Goal: Communication & Community: Connect with others

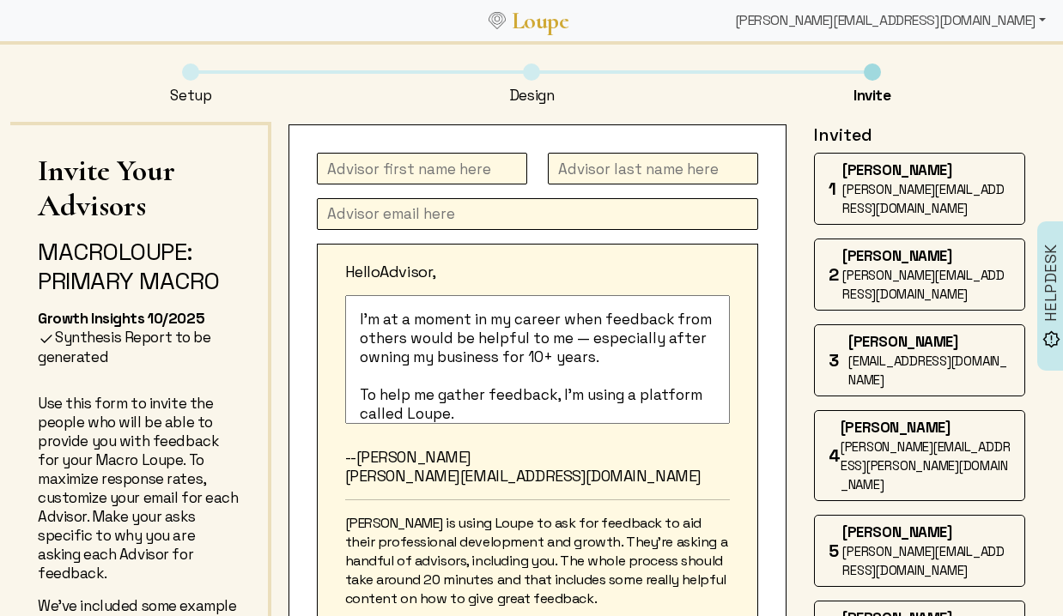
click at [975, 22] on div "[PERSON_NAME][EMAIL_ADDRESS][DOMAIN_NAME]" at bounding box center [890, 20] width 325 height 34
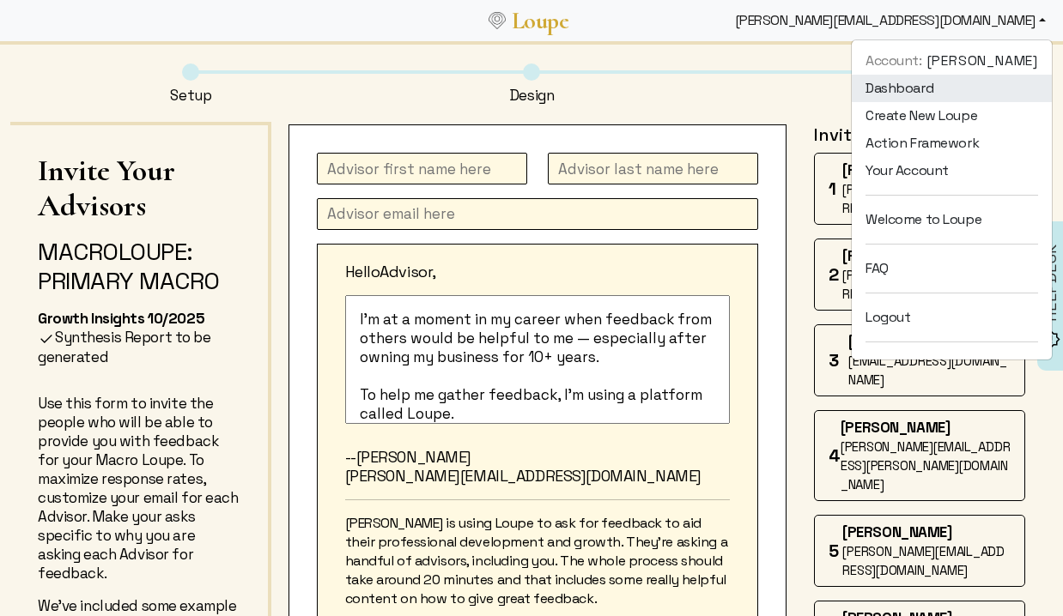
click at [892, 94] on link "Dashboard" at bounding box center [952, 88] width 200 height 27
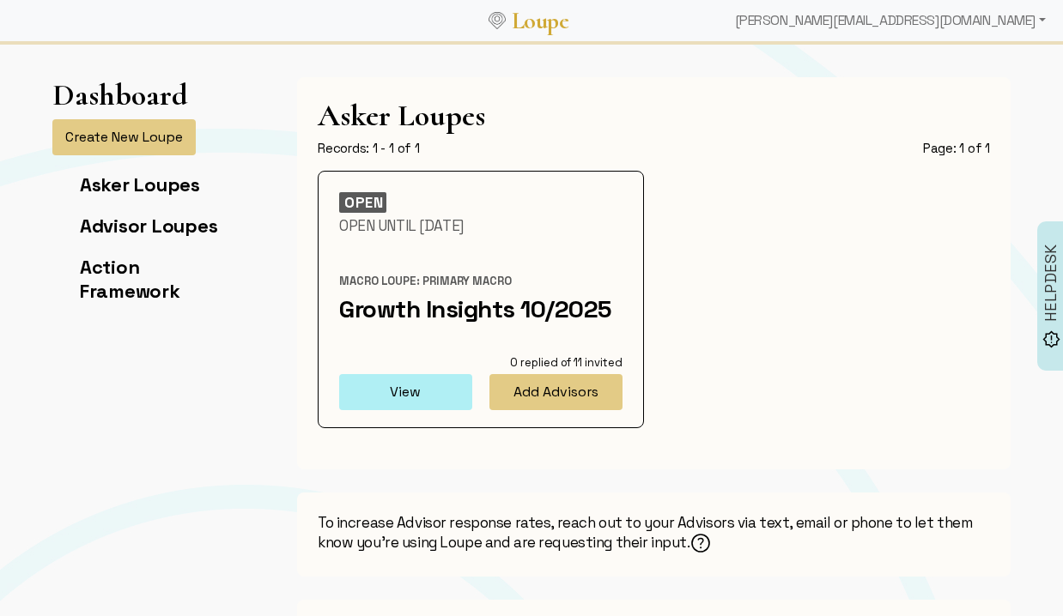
click at [393, 386] on button "View" at bounding box center [405, 392] width 133 height 36
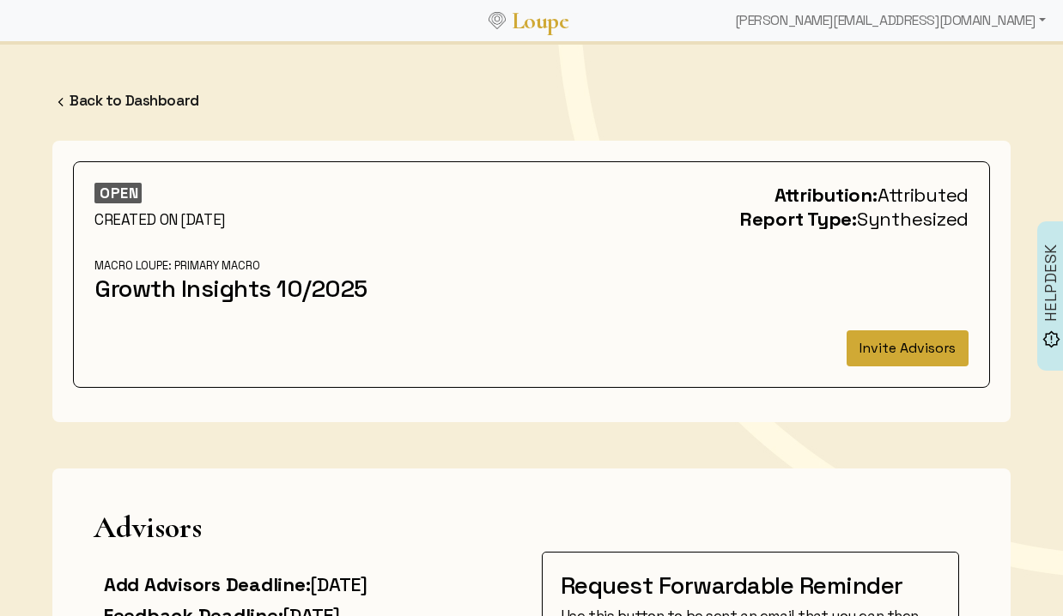
click at [928, 354] on button "Invite Advisors" at bounding box center [907, 349] width 122 height 36
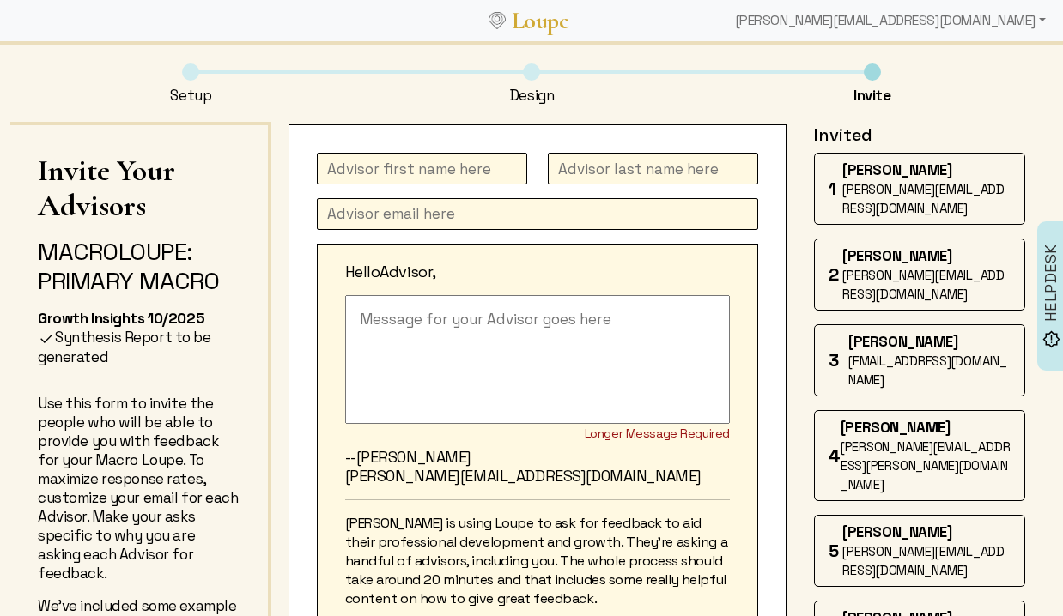
click at [381, 160] on input "text" at bounding box center [422, 169] width 210 height 32
type input "Jon"
type input "Gettings"
paste input "jon.gettings@gmail.com"
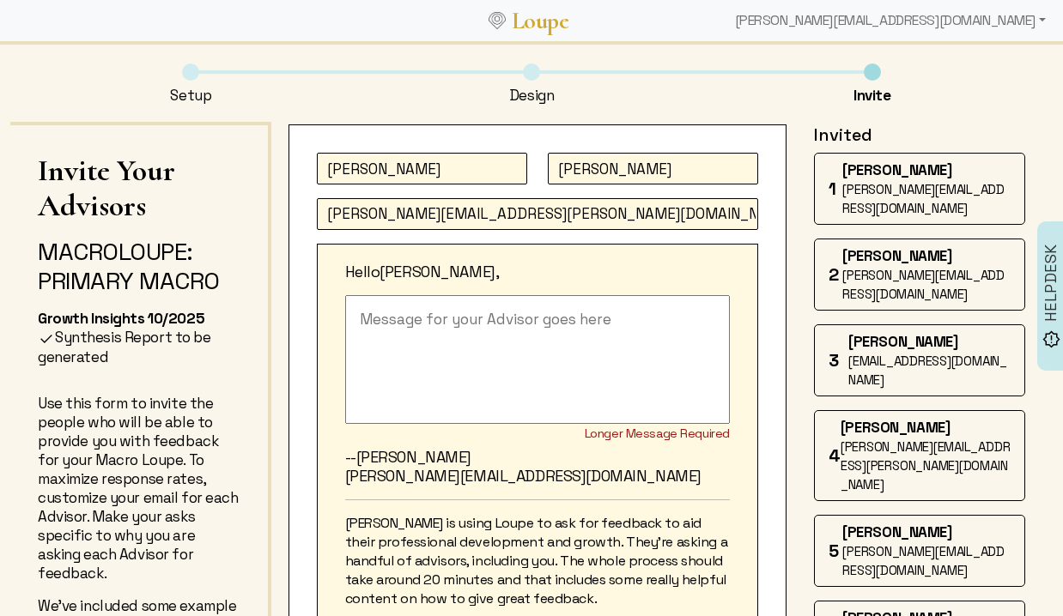
type input "jon.gettings@gmail.com"
click at [387, 330] on textarea at bounding box center [537, 359] width 385 height 129
paste textarea "I'm at a moment in my career when feedback from others would be helpful to me —…"
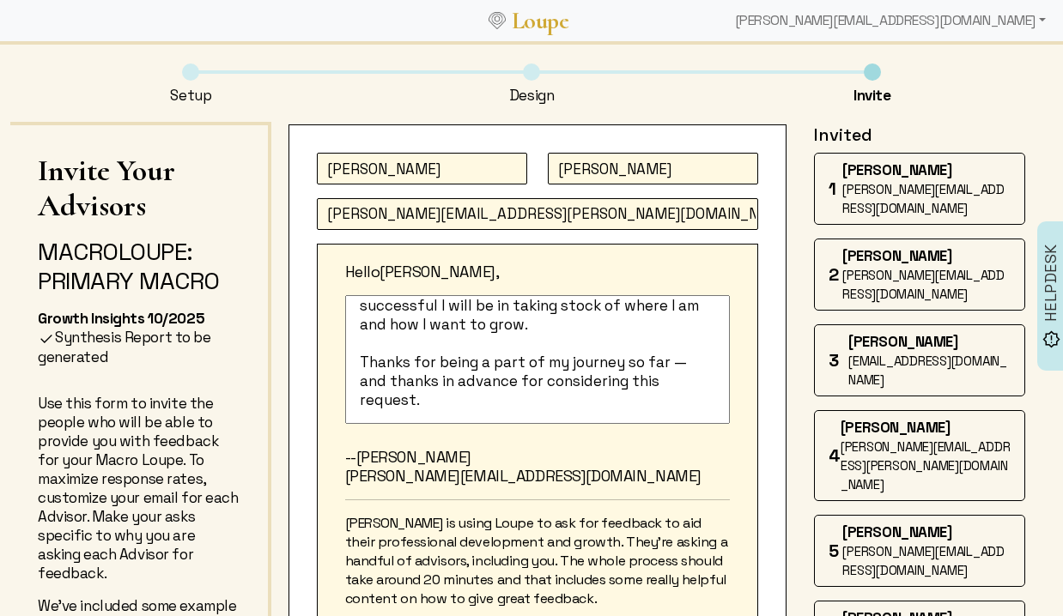
click at [538, 306] on textarea "I'm at a moment in my career when feedback from others would be helpful to me —…" at bounding box center [537, 359] width 385 height 129
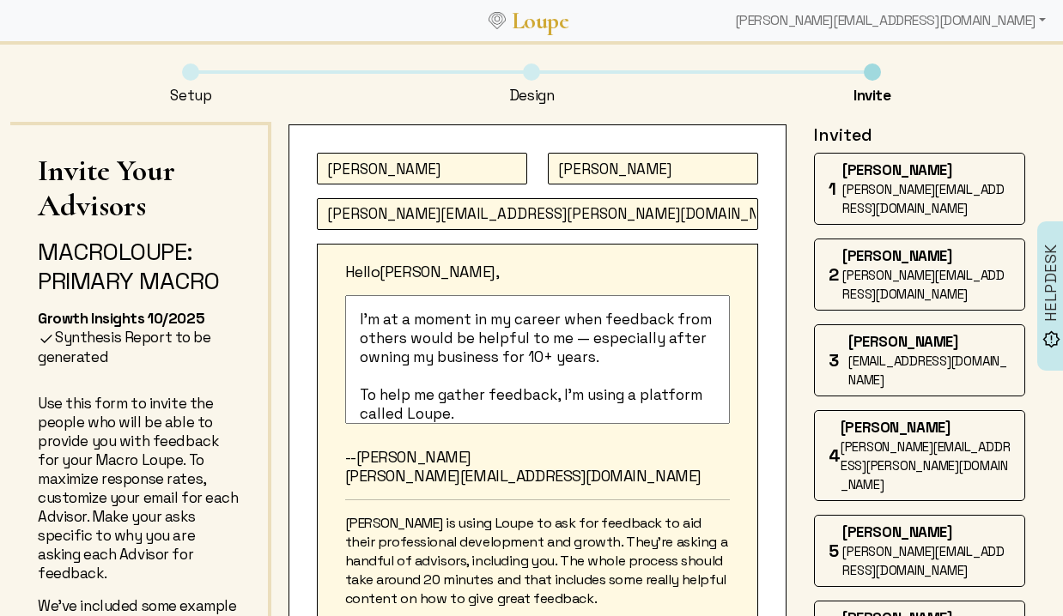
type textarea "I'm at a moment in my career when feedback from others would be helpful to me —…"
click at [591, 383] on textarea "I'm at a moment in my career when feedback from others would be helpful to me —…" at bounding box center [537, 359] width 385 height 129
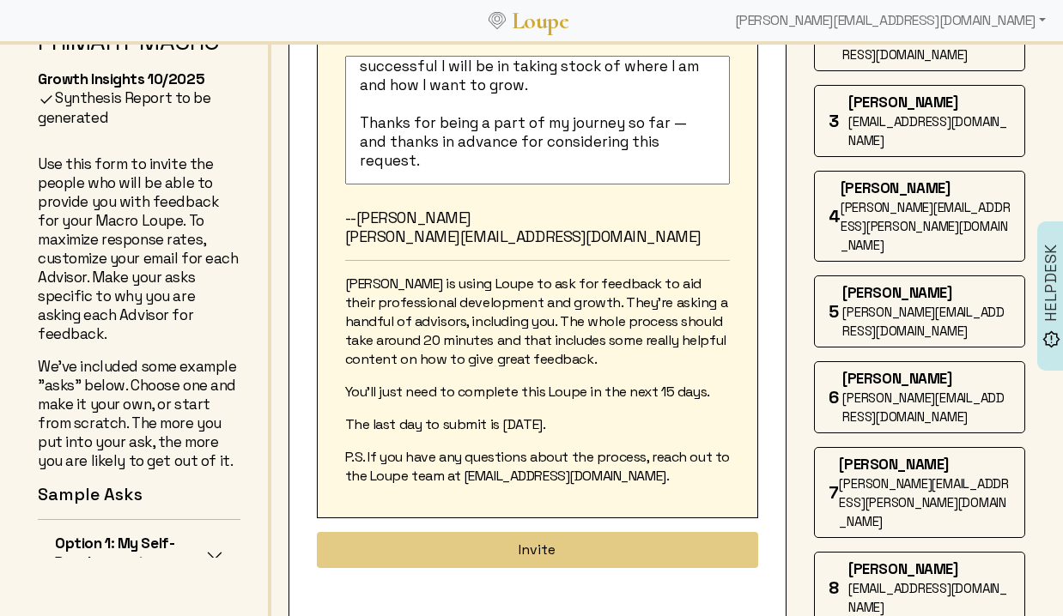
scroll to position [279, 0]
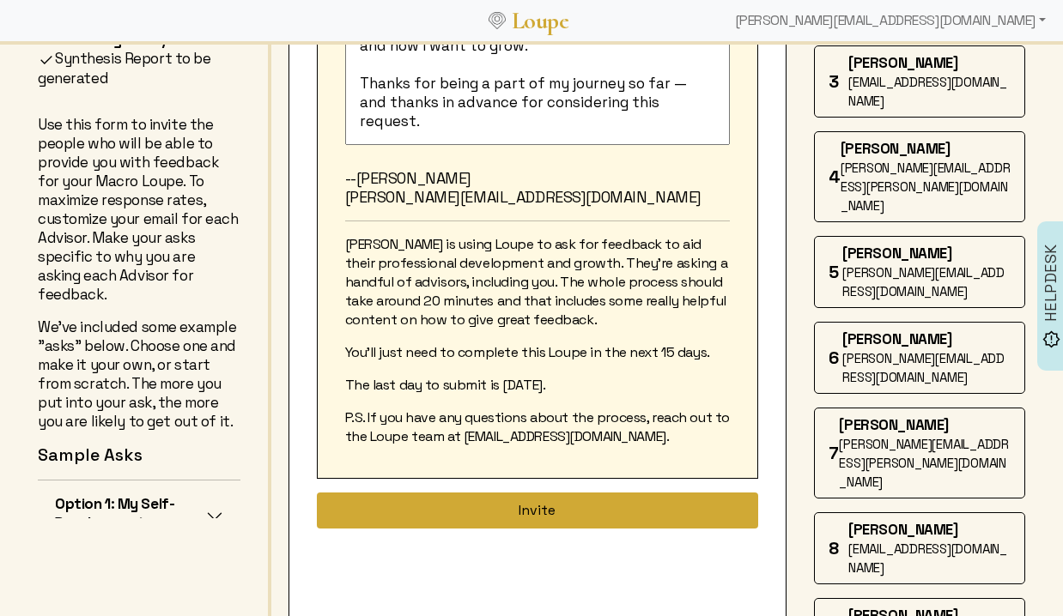
click at [533, 511] on button "Invite" at bounding box center [537, 511] width 441 height 36
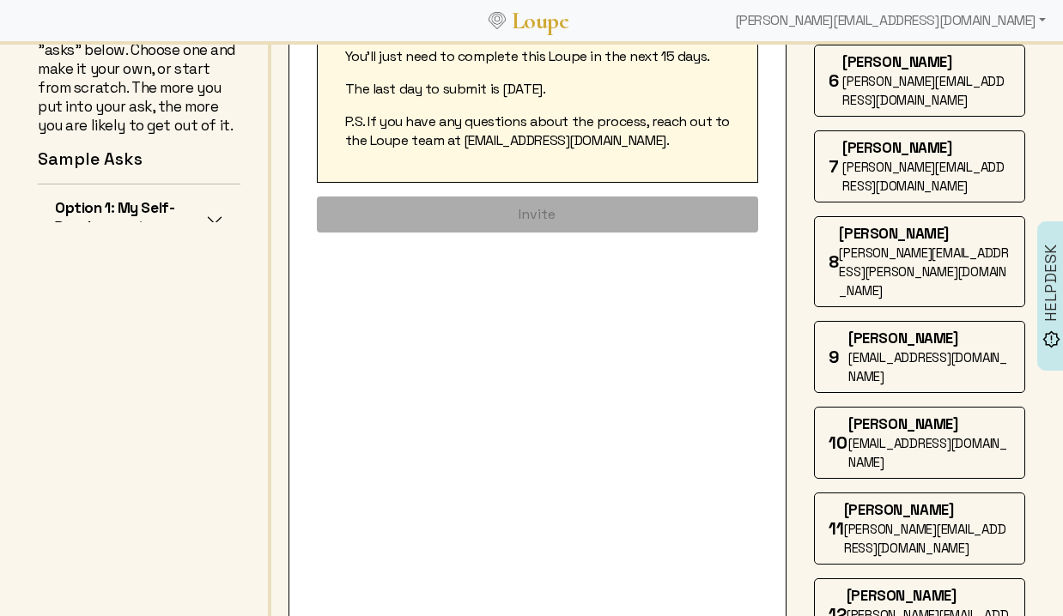
scroll to position [582, 0]
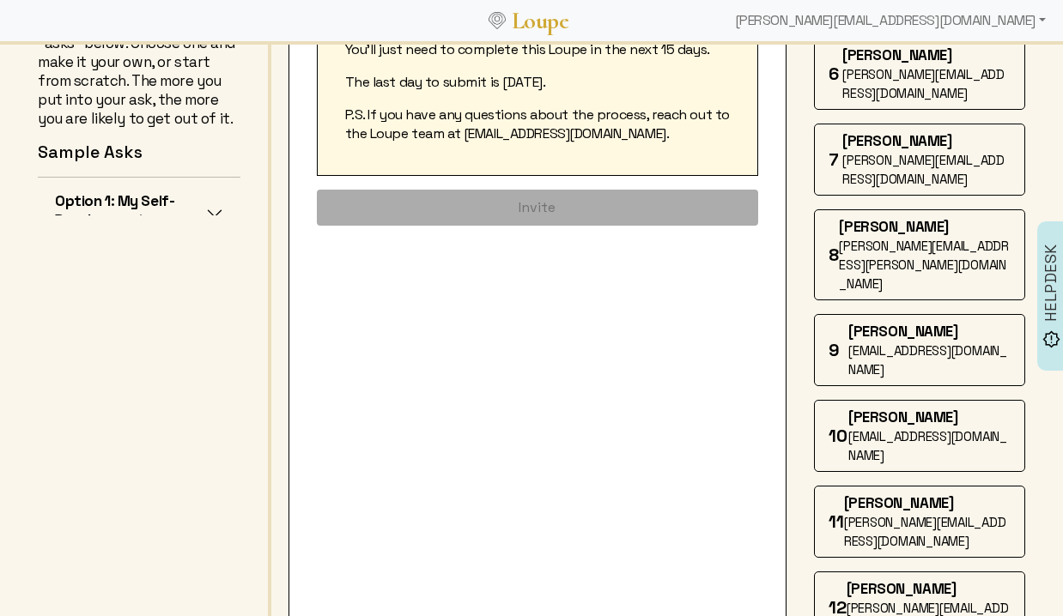
click at [901, 408] on span "David Musgrave" at bounding box center [902, 417] width 109 height 19
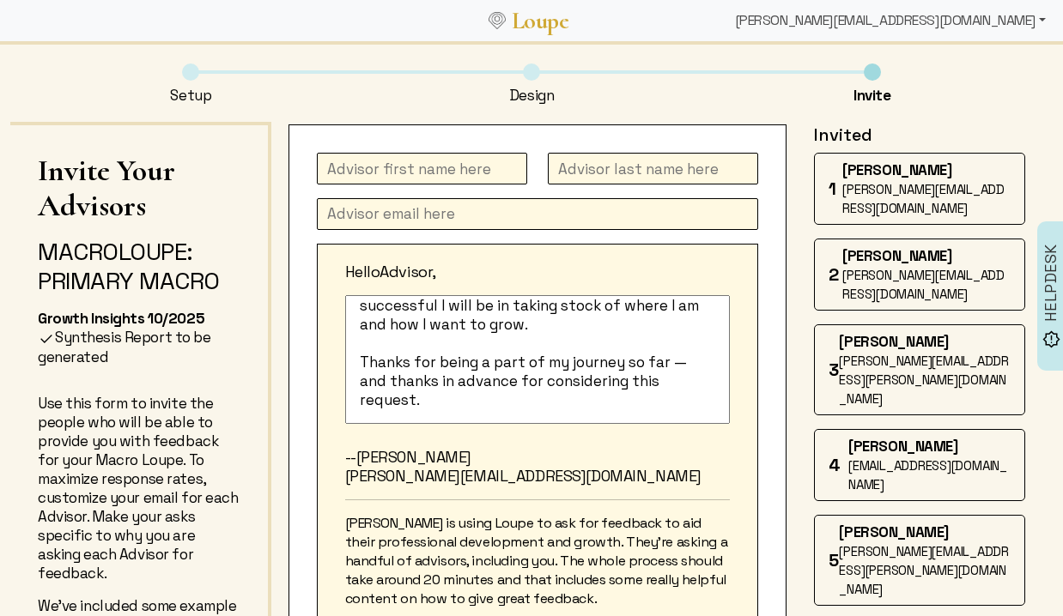
click at [999, 30] on div "[PERSON_NAME][EMAIL_ADDRESS][DOMAIN_NAME]" at bounding box center [890, 20] width 325 height 34
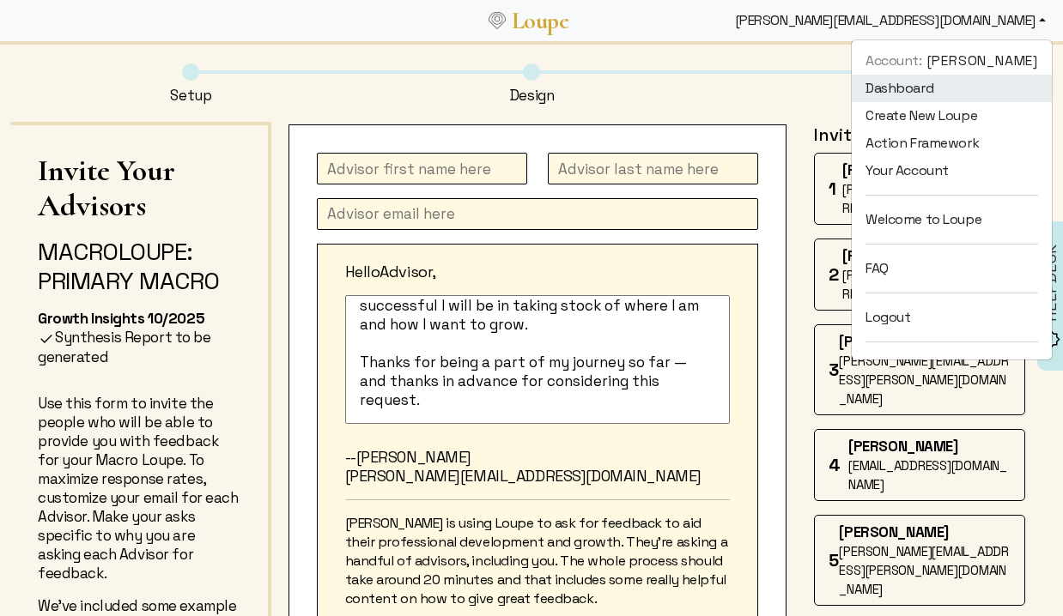
click at [894, 83] on link "Dashboard" at bounding box center [952, 88] width 200 height 27
